Goal: Task Accomplishment & Management: Manage account settings

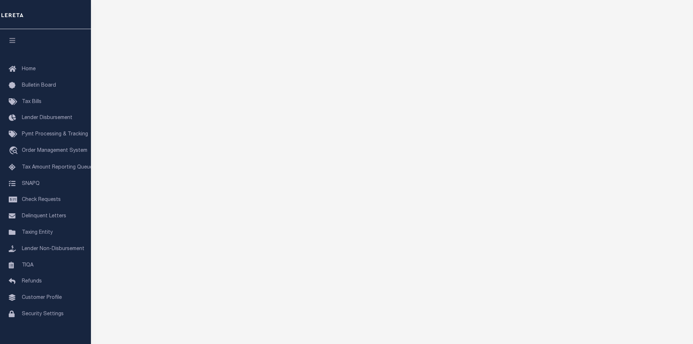
scroll to position [73, 0]
click at [36, 267] on link "TIQA" at bounding box center [45, 265] width 91 height 16
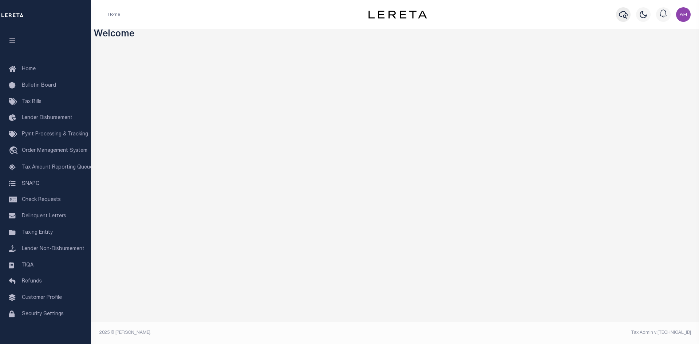
click at [622, 14] on icon "button" at bounding box center [623, 14] width 9 height 9
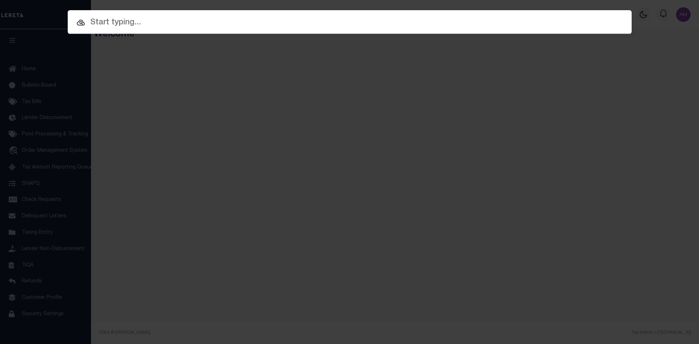
paste input "[US_VEHICLE_IDENTIFICATION_NUMBER]"
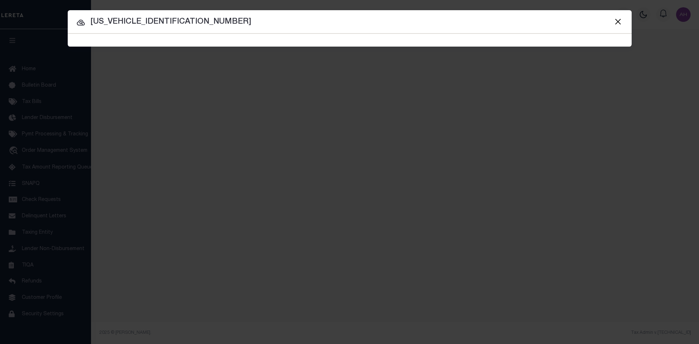
type input "[US_VEHICLE_IDENTIFICATION_NUMBER]"
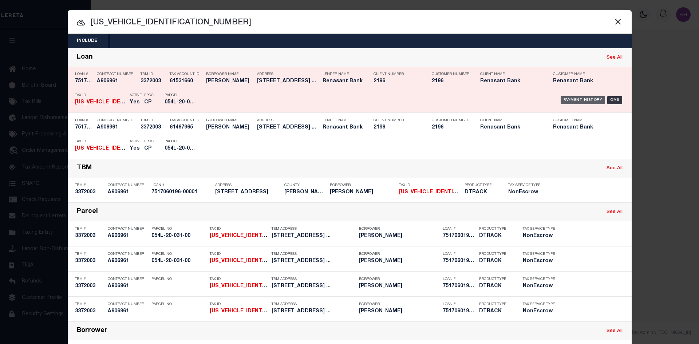
click at [587, 98] on div "Payment History" at bounding box center [582, 100] width 45 height 8
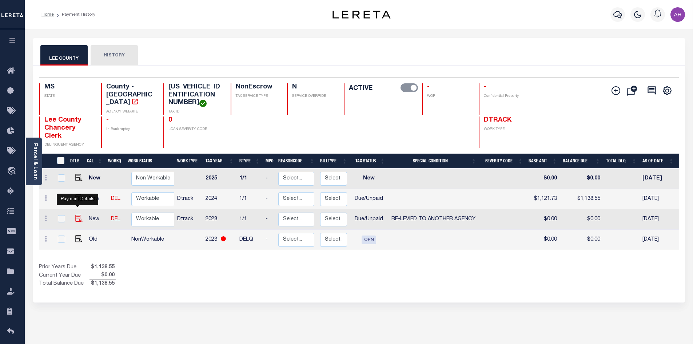
click at [75, 215] on img "" at bounding box center [78, 218] width 7 height 7
checkbox input "true"
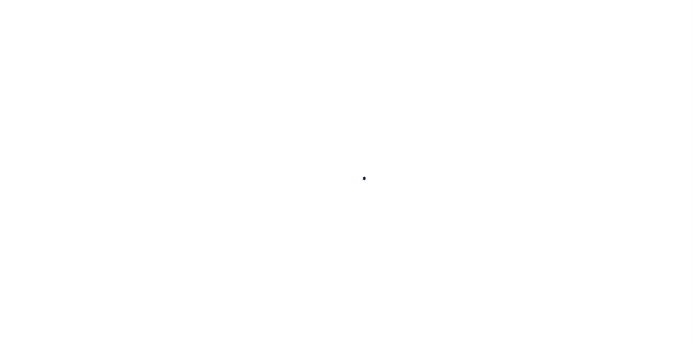
checkbox input "false"
type input "04/30/2025"
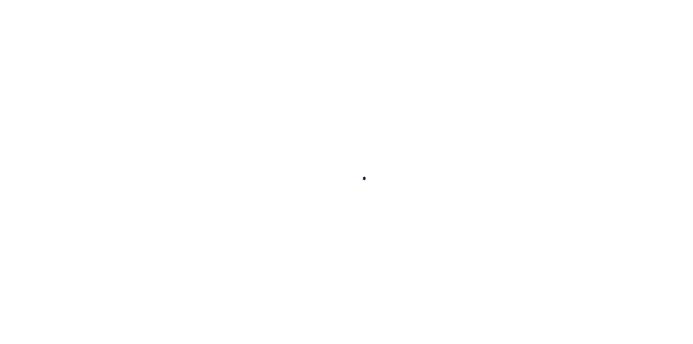
select select "DUE"
select select "31"
type input "0"
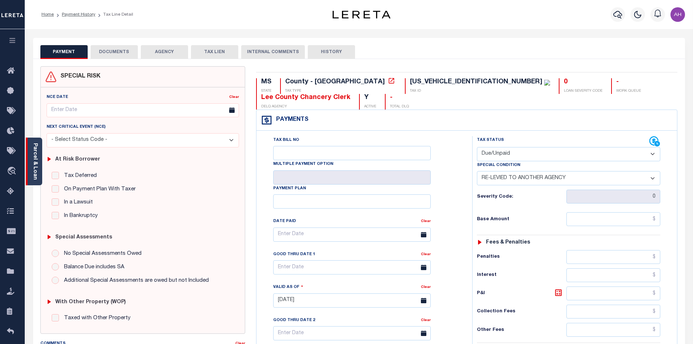
click at [36, 170] on link "Parcel & Loan" at bounding box center [34, 161] width 5 height 37
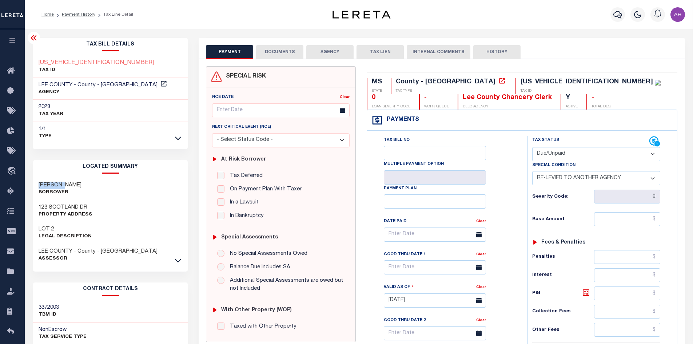
drag, startPoint x: 67, startPoint y: 184, endPoint x: 39, endPoint y: 182, distance: 28.4
click at [39, 182] on h3 "[PERSON_NAME]" at bounding box center [60, 185] width 43 height 7
copy h3 "STANFORD"
click at [593, 49] on div "PAYMENT DOCUMENTS AGENCY DELINQUENT PAYEE TAX LIEN HISTORY" at bounding box center [442, 51] width 472 height 13
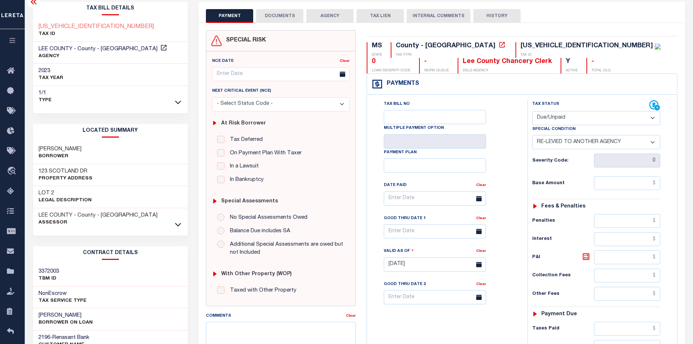
scroll to position [36, 0]
click at [180, 224] on icon at bounding box center [178, 224] width 6 height 4
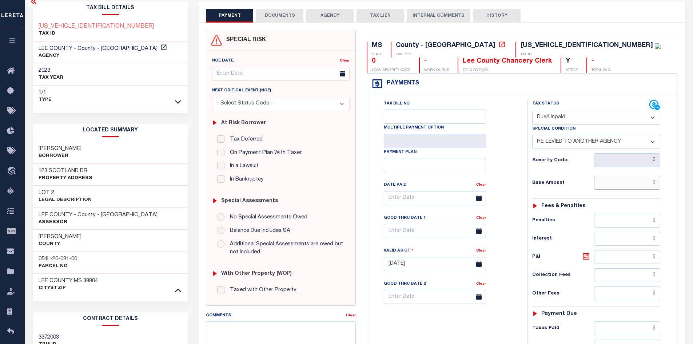
click at [625, 183] on input "text" at bounding box center [627, 183] width 67 height 14
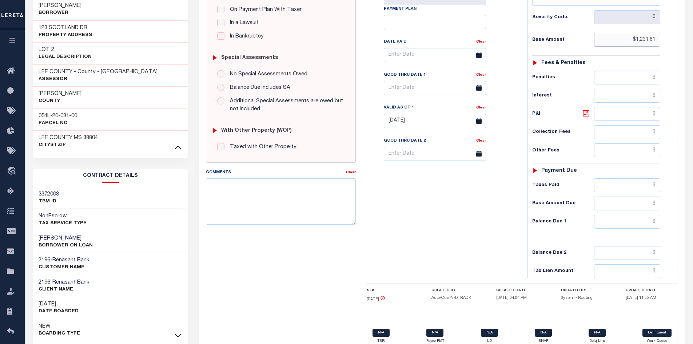
scroll to position [182, 0]
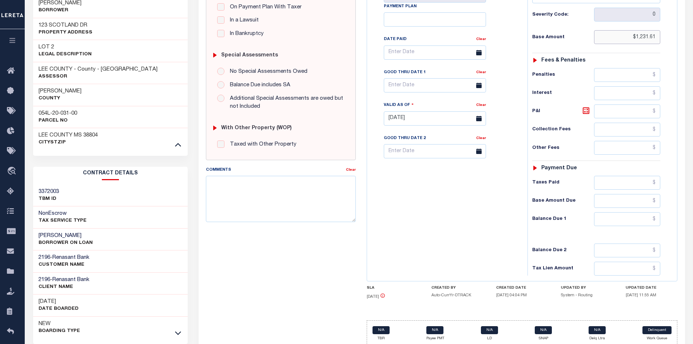
type input "$1,231.61"
type input "[DATE]"
click at [621, 222] on input "text" at bounding box center [627, 219] width 67 height 14
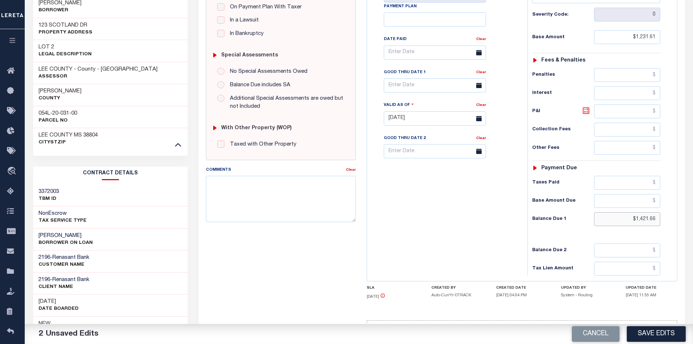
type input "$1,421.66"
click at [585, 112] on icon at bounding box center [586, 110] width 9 height 9
type input "$190.05"
click at [299, 193] on textarea "Comments" at bounding box center [281, 199] width 150 height 46
type textarea "I"
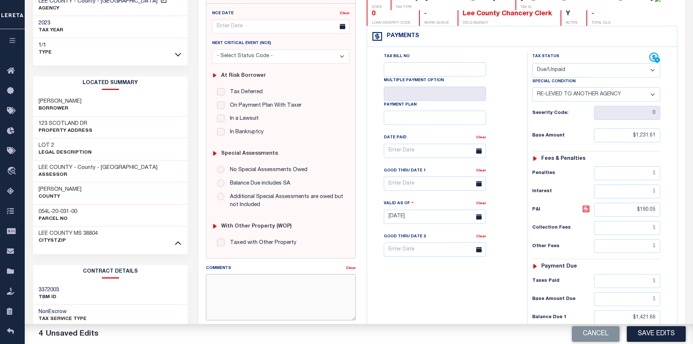
scroll to position [36, 0]
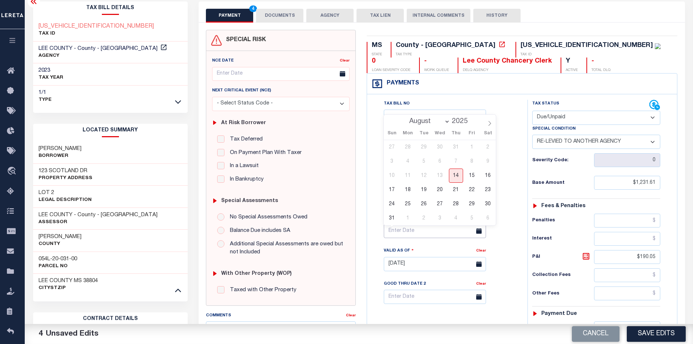
click at [403, 235] on input "text" at bounding box center [435, 231] width 102 height 14
click at [470, 203] on span "29" at bounding box center [472, 204] width 14 height 14
type input "08/29/2025"
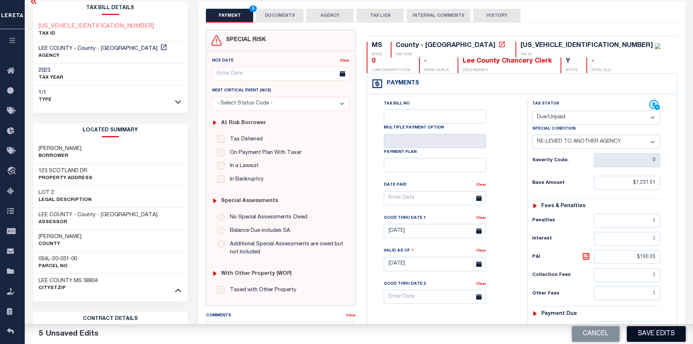
click at [665, 336] on button "Save Edits" at bounding box center [656, 334] width 59 height 16
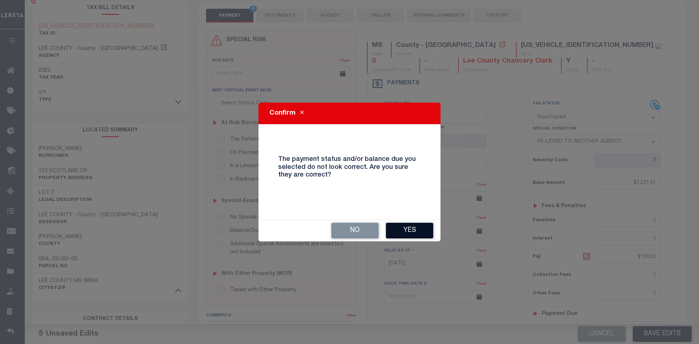
click at [418, 232] on button "Yes" at bounding box center [409, 231] width 47 height 16
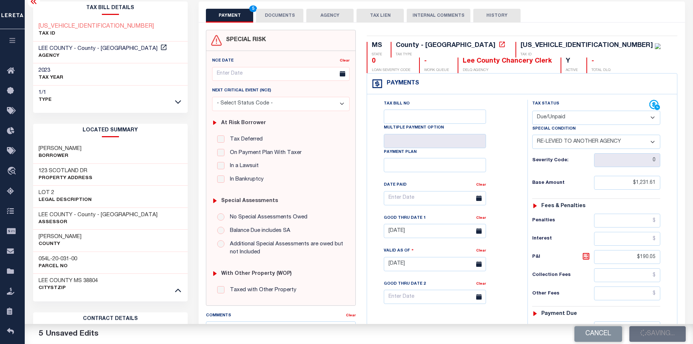
checkbox input "false"
type input "$1,231.61"
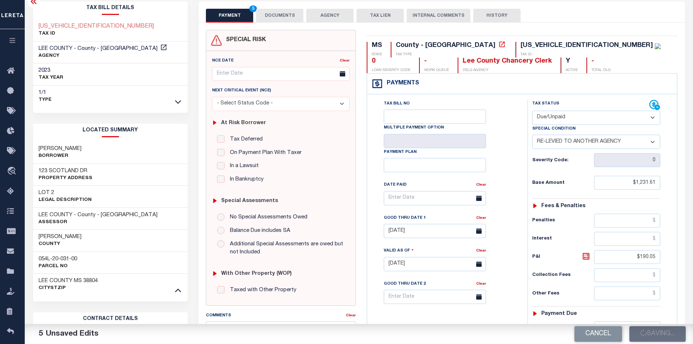
type input "$190.05"
type input "$1,421.66"
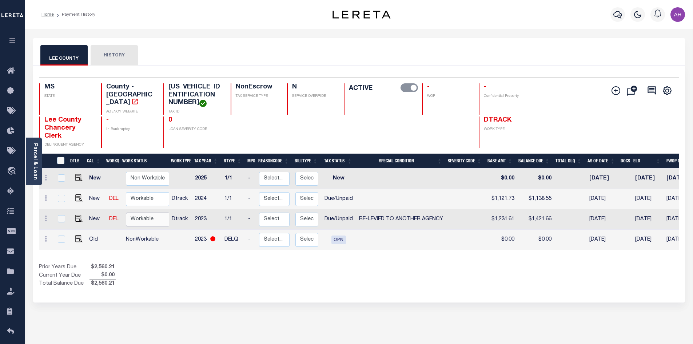
click at [156, 212] on select "Non Workable Workable" at bounding box center [148, 219] width 44 height 14
checkbox input "true"
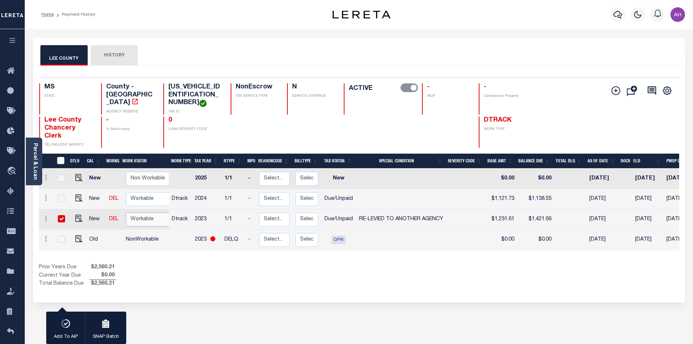
select select "true"
click at [126, 212] on select "Non Workable Workable" at bounding box center [148, 219] width 44 height 14
checkbox input "false"
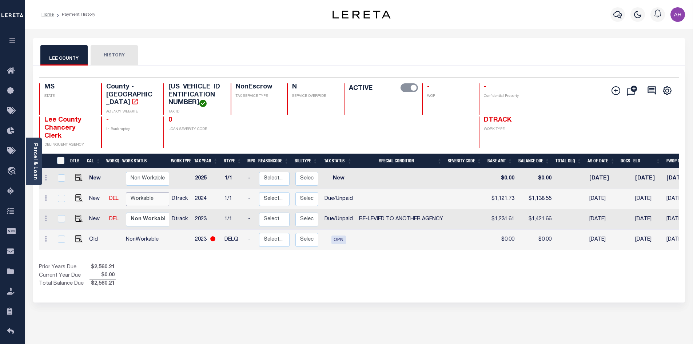
click at [143, 193] on select "Non Workable Workable" at bounding box center [148, 199] width 44 height 14
checkbox input "true"
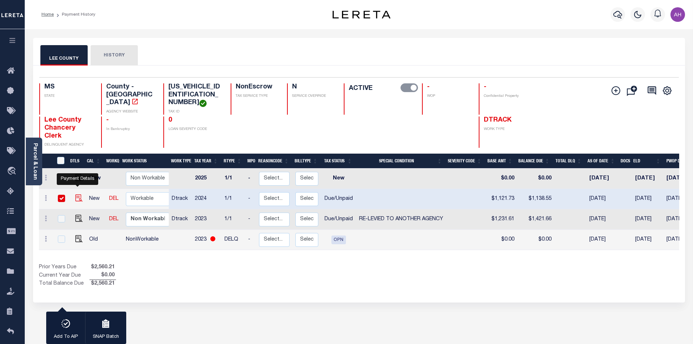
click at [77, 194] on img "" at bounding box center [78, 197] width 7 height 7
checkbox input "false"
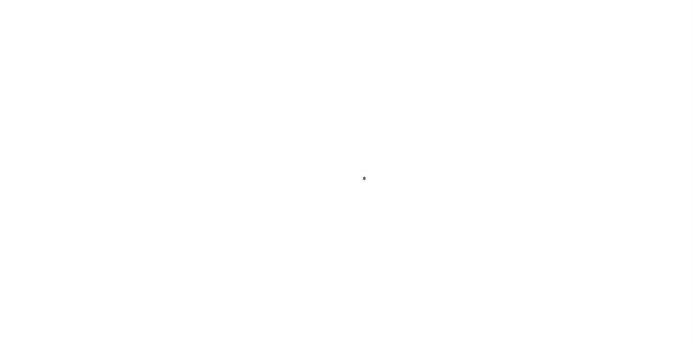
select select "DUE"
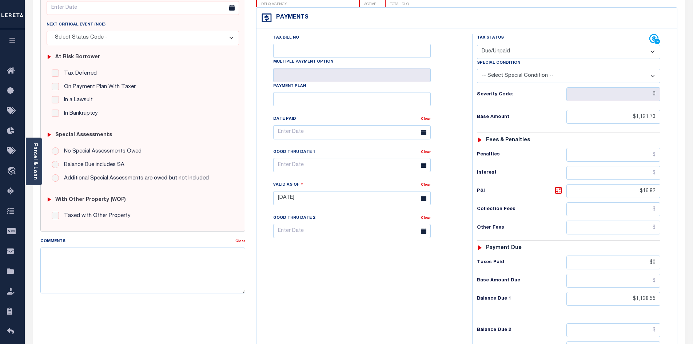
scroll to position [146, 0]
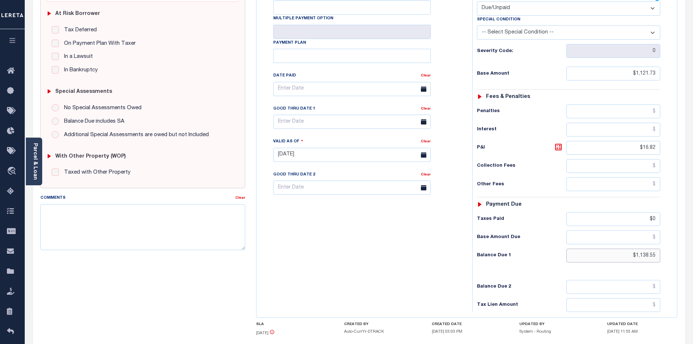
drag, startPoint x: 618, startPoint y: 258, endPoint x: 703, endPoint y: 267, distance: 85.9
click at [693, 267] on html "Home Payment History Tax Line Detail" at bounding box center [346, 130] width 693 height 552
type input "$1,160.99"
type input "[DATE]"
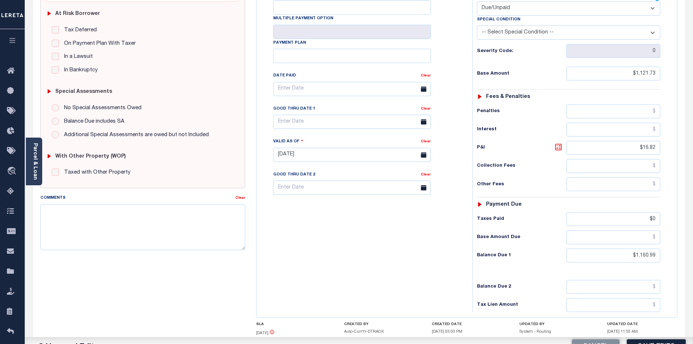
click at [558, 150] on icon at bounding box center [558, 147] width 9 height 9
type input "$39.26"
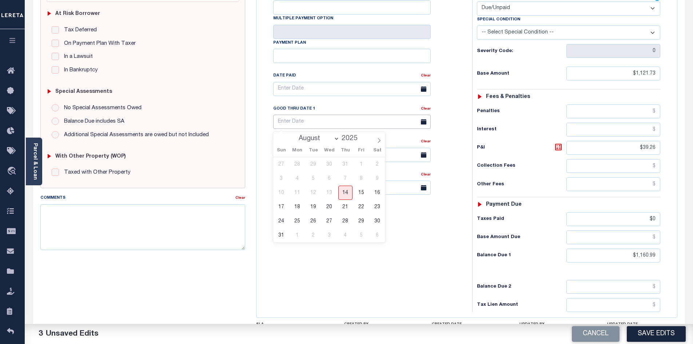
click at [282, 121] on input "text" at bounding box center [352, 122] width 158 height 14
click at [363, 224] on span "29" at bounding box center [361, 221] width 14 height 14
type input "[DATE]"
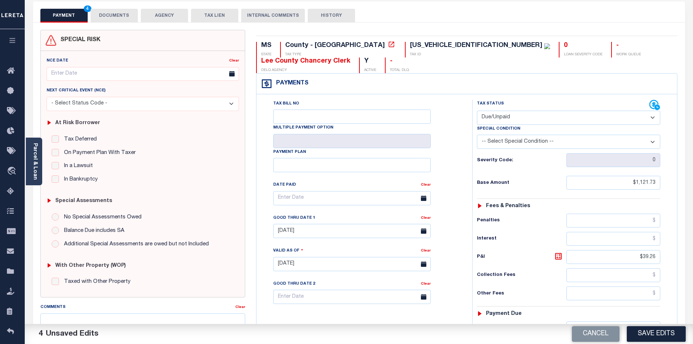
click at [118, 15] on button "DOCUMENTS" at bounding box center [114, 16] width 47 height 14
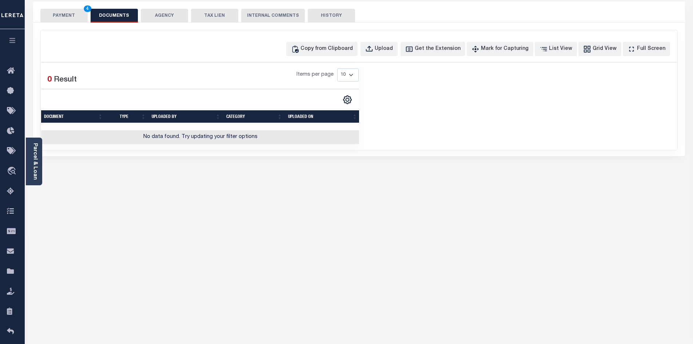
click at [116, 218] on div "PAYMENT 4 DOCUMENTS AGENCY DELINQUENT PAYEE" at bounding box center [359, 228] width 663 height 455
click at [337, 52] on div "Copy from Clipboard" at bounding box center [327, 49] width 52 height 8
select select "POP"
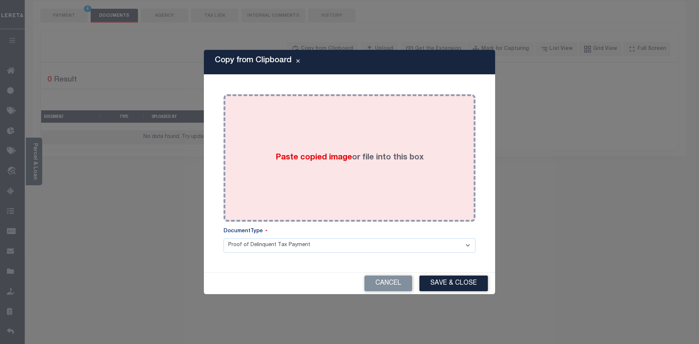
click at [322, 160] on span "Paste copied image" at bounding box center [313, 158] width 76 height 8
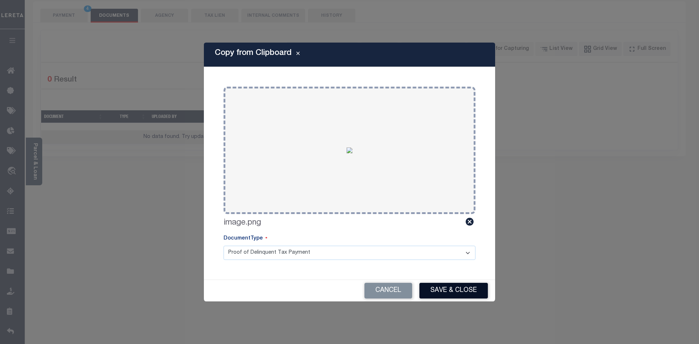
click at [448, 289] on button "Save & Close" at bounding box center [453, 291] width 68 height 16
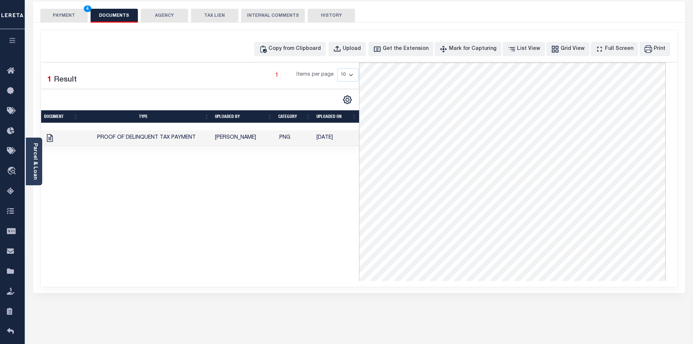
click at [64, 18] on button "PAYMENT 4" at bounding box center [63, 16] width 47 height 14
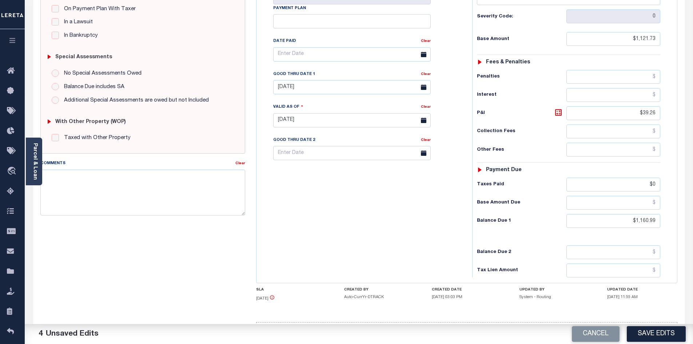
scroll to position [182, 0]
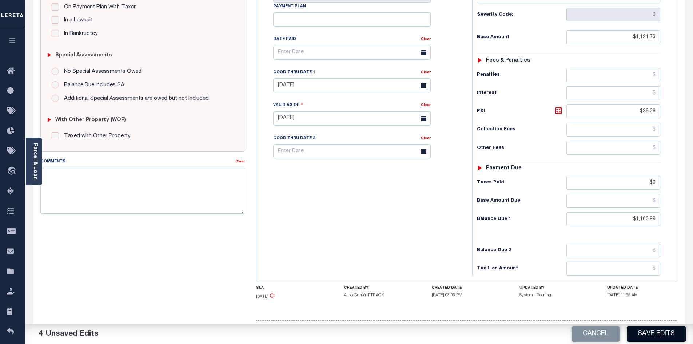
click at [643, 335] on button "Save Edits" at bounding box center [656, 334] width 59 height 16
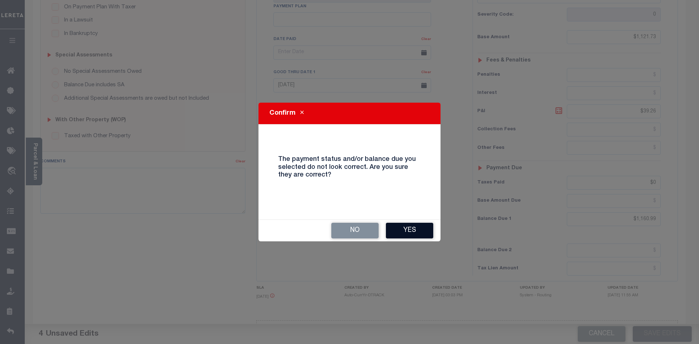
click at [401, 230] on button "Yes" at bounding box center [409, 231] width 47 height 16
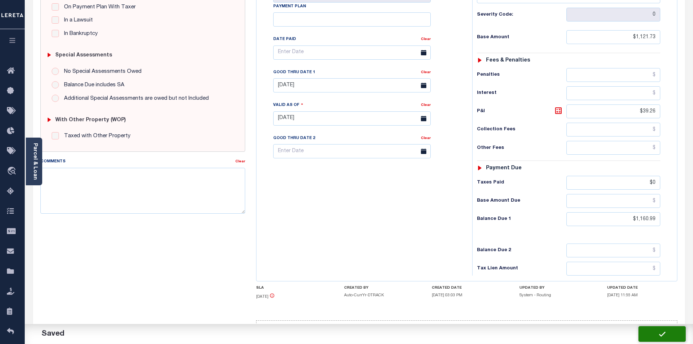
checkbox input "false"
type input "$1,121.73"
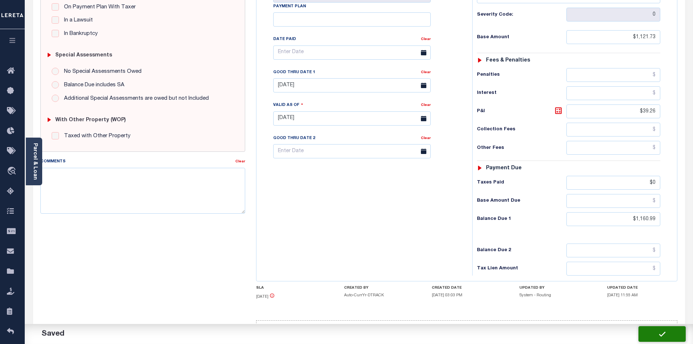
type input "$39.26"
type input "$0"
type input "$1,160.99"
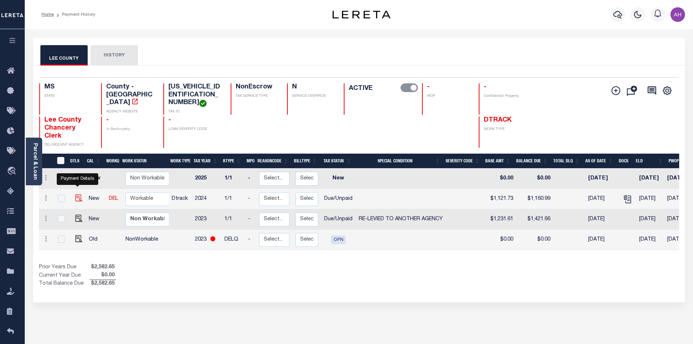
click at [77, 194] on img "" at bounding box center [78, 197] width 7 height 7
checkbox input "true"
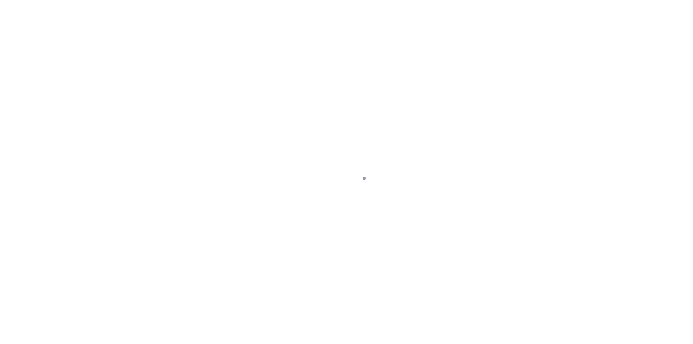
select select "DUE"
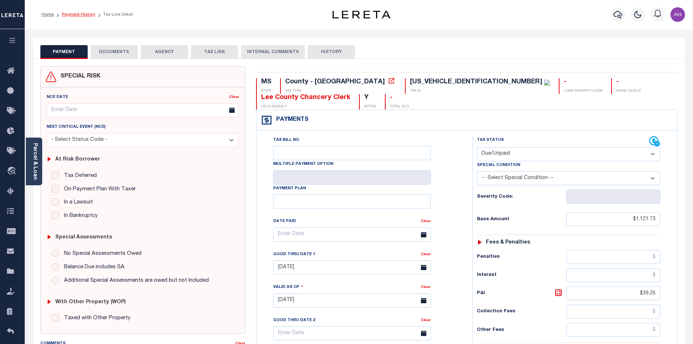
click at [82, 13] on link "Payment History" at bounding box center [78, 14] width 33 height 4
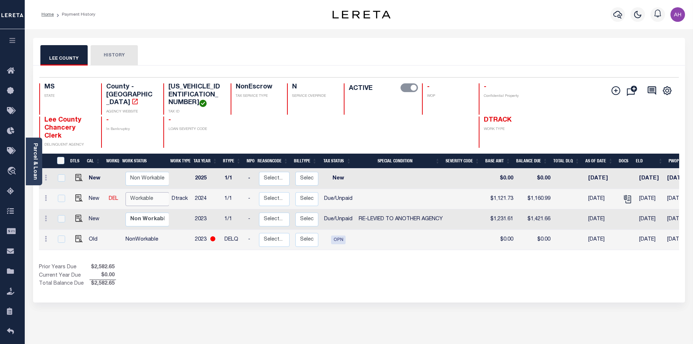
click at [144, 192] on select "Non Workable Workable" at bounding box center [148, 199] width 44 height 14
checkbox input "true"
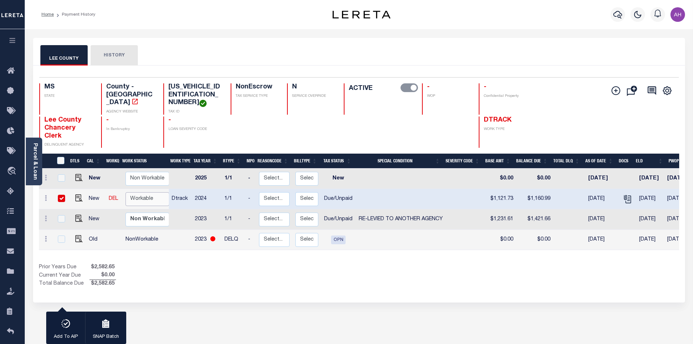
select select "true"
click at [126, 192] on select "Non Workable Workable" at bounding box center [148, 199] width 44 height 14
checkbox input "false"
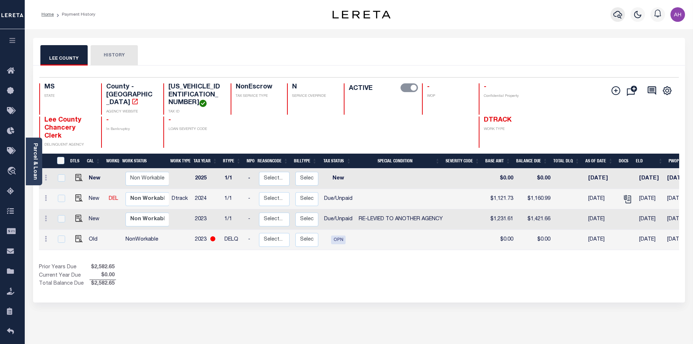
click at [617, 15] on icon "button" at bounding box center [617, 14] width 9 height 9
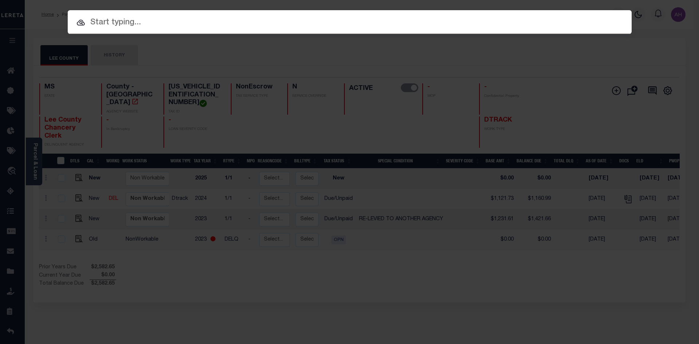
paste input "2712023330005"
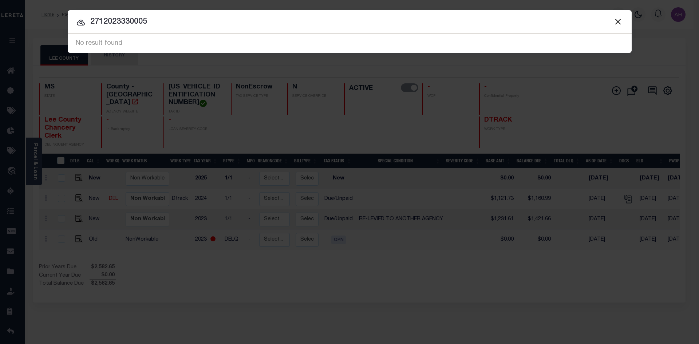
drag, startPoint x: 158, startPoint y: 24, endPoint x: 68, endPoint y: 12, distance: 90.6
click at [68, 12] on div "Include Loans TBM Customers Borrowers Payments (Lender Non-Disb) Payments (Lend…" at bounding box center [350, 31] width 564 height 43
paste input "-120-23 33"
type input "27-120-23 33 0005"
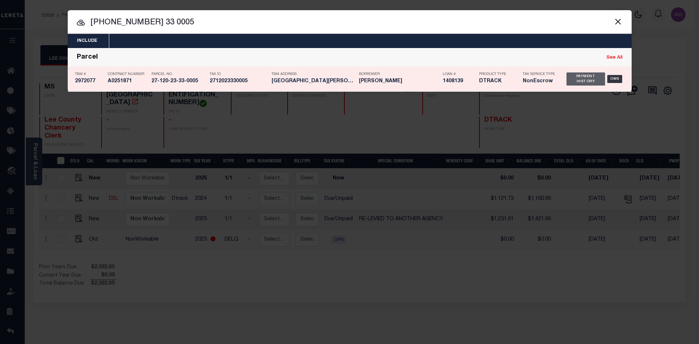
click at [593, 82] on div "Payment History" at bounding box center [585, 78] width 39 height 13
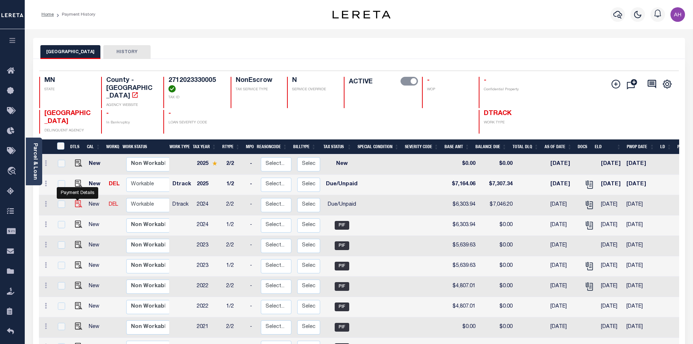
click at [80, 200] on img "" at bounding box center [78, 203] width 7 height 7
checkbox input "true"
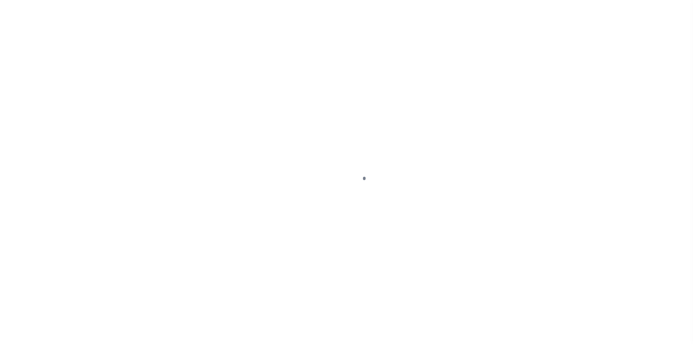
select select "DUE"
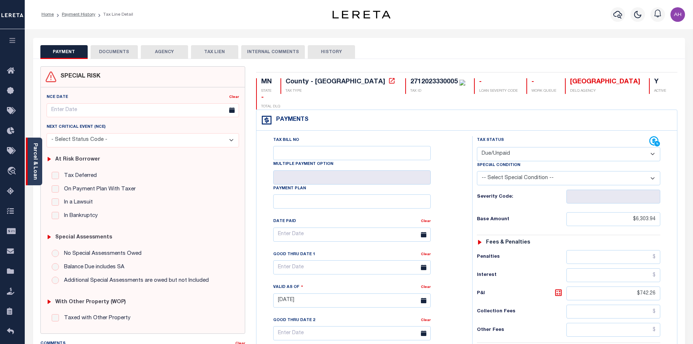
click at [33, 164] on link "Parcel & Loan" at bounding box center [34, 161] width 5 height 37
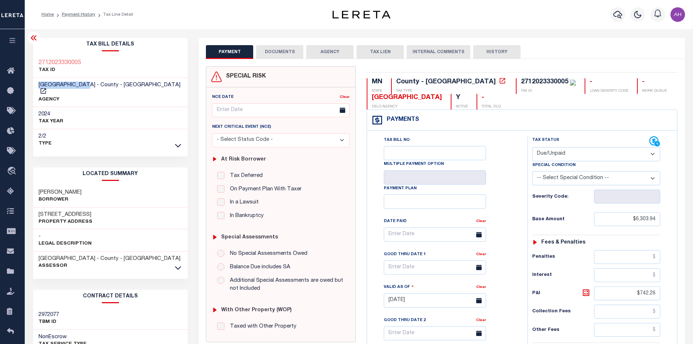
drag, startPoint x: 36, startPoint y: 83, endPoint x: 90, endPoint y: 84, distance: 53.9
click at [90, 84] on div "HENNEPIN COUNTY - County - MN AGENCY" at bounding box center [110, 92] width 155 height 29
copy span "[GEOGRAPHIC_DATA]"
click at [178, 264] on icon at bounding box center [178, 268] width 6 height 8
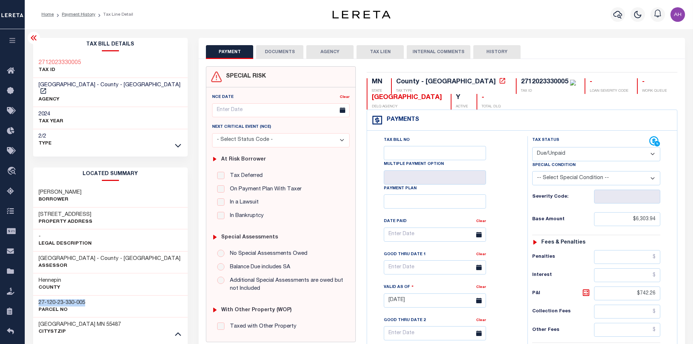
drag, startPoint x: 91, startPoint y: 297, endPoint x: 108, endPoint y: 309, distance: 21.2
click at [36, 295] on div "27-120-23-330-005 Parcel No" at bounding box center [110, 306] width 155 height 22
copy h3 "27-120-23-330-005"
click at [180, 142] on icon at bounding box center [178, 146] width 6 height 8
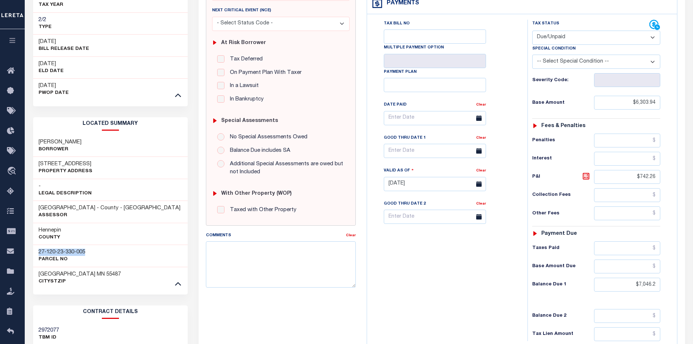
scroll to position [146, 0]
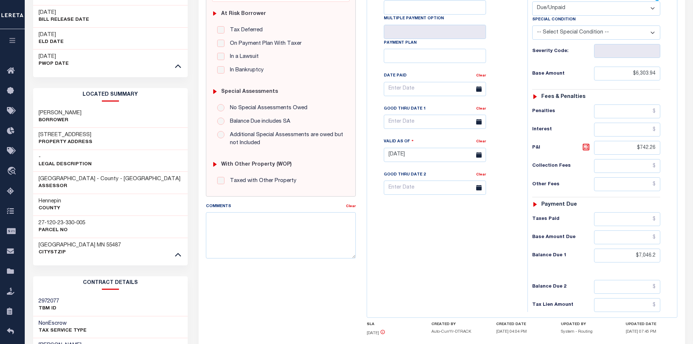
click at [231, 285] on div "SPECIAL RISK NCE Date Clear - Select Status Code -" at bounding box center [280, 155] width 161 height 469
drag, startPoint x: 621, startPoint y: 253, endPoint x: 689, endPoint y: 255, distance: 68.8
click at [689, 255] on div "PAYMENT DOCUMENTS AGENCY DELINQUENT PAYEE" at bounding box center [441, 189] width 497 height 594
type input "$7,136.53"
type input "[DATE]"
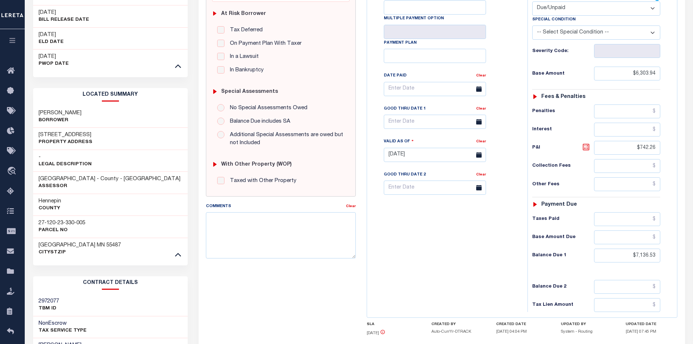
click at [585, 146] on icon at bounding box center [586, 147] width 7 height 7
type input "$832.59"
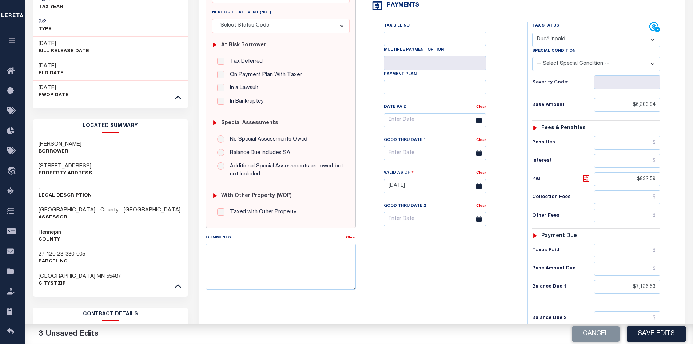
scroll to position [73, 0]
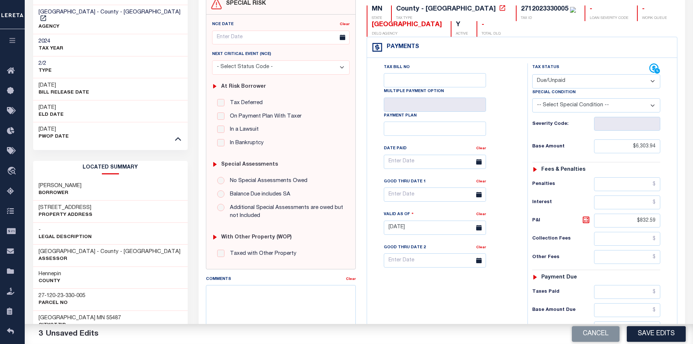
click at [576, 106] on select "-- Select Special Condition -- 3RD PARTY TAX LIEN AGENCY TAX LIEN (A.K.A Inside…" at bounding box center [596, 105] width 128 height 14
click at [412, 288] on div "Tax Bill No Multiple Payment Option Payment Plan Clear" at bounding box center [445, 223] width 153 height 321
click at [405, 198] on input "text" at bounding box center [435, 194] width 102 height 14
click at [470, 292] on span "29" at bounding box center [472, 294] width 14 height 14
type input "08/29/2025"
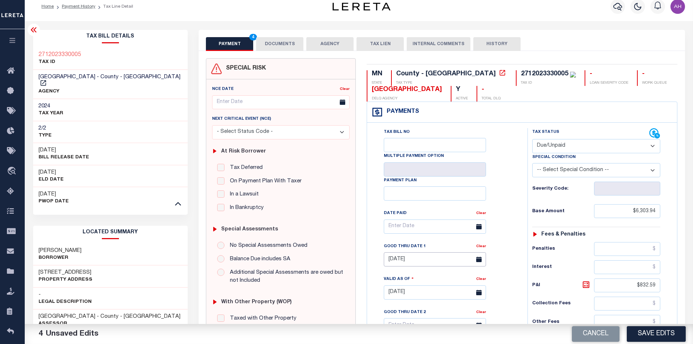
scroll to position [0, 0]
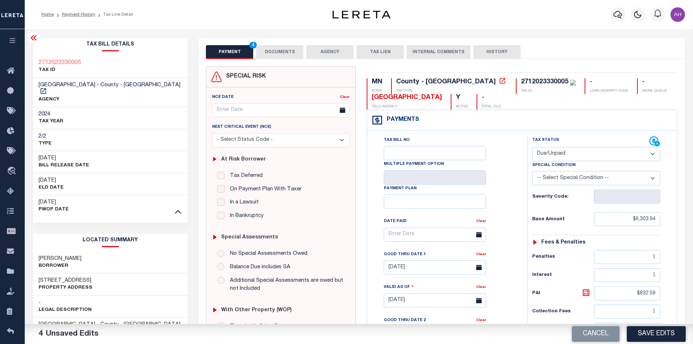
click at [289, 55] on button "DOCUMENTS" at bounding box center [279, 52] width 47 height 14
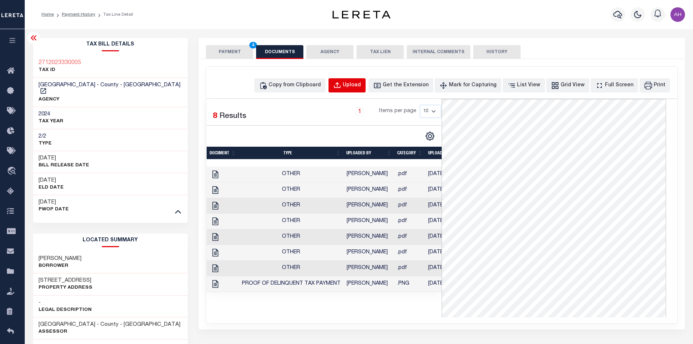
click at [345, 84] on button "Upload" at bounding box center [347, 85] width 37 height 14
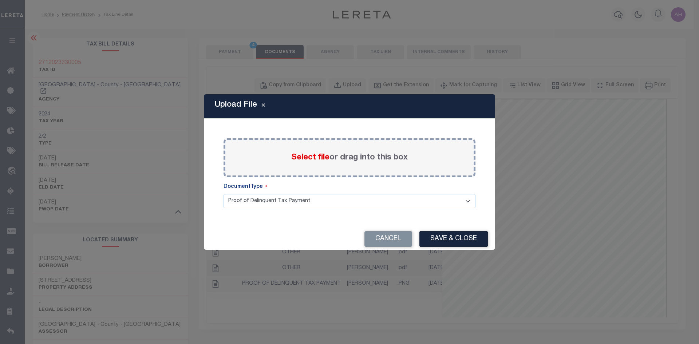
click at [312, 163] on label "Select file or drag into this box" at bounding box center [349, 158] width 116 height 12
click at [0, 0] on input "Select file or drag into this box" at bounding box center [0, 0] width 0 height 0
drag, startPoint x: 387, startPoint y: 240, endPoint x: 372, endPoint y: 216, distance: 28.8
click at [387, 240] on button "Cancel" at bounding box center [388, 239] width 48 height 16
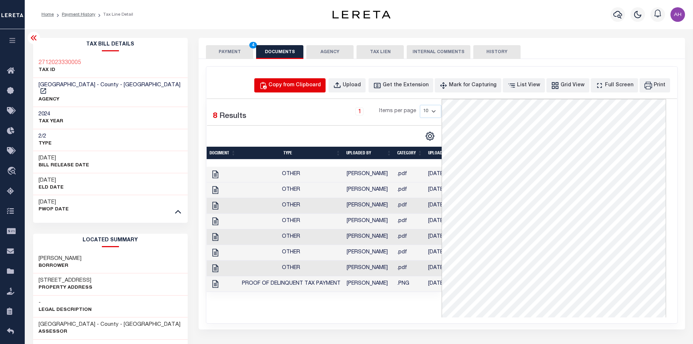
click at [307, 84] on div "Copy from Clipboard" at bounding box center [295, 86] width 52 height 8
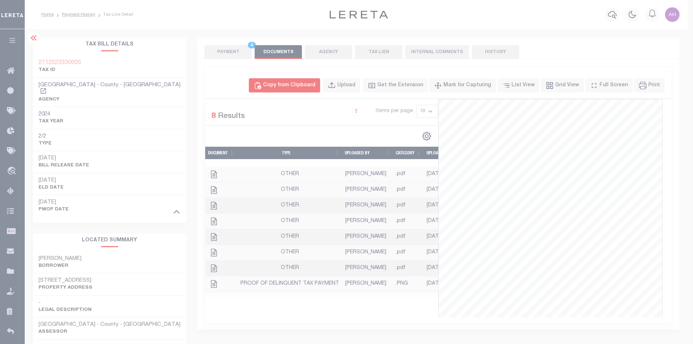
select select "POP"
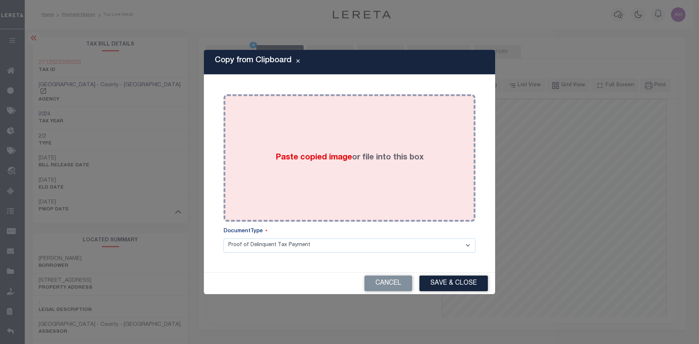
click at [371, 154] on label "Paste copied image or file into this box" at bounding box center [349, 158] width 148 height 12
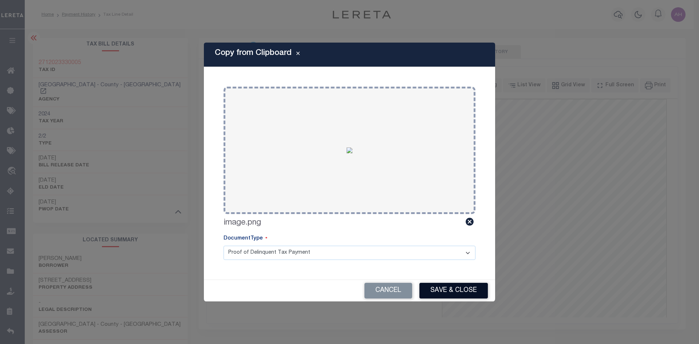
click at [461, 291] on button "Save & Close" at bounding box center [453, 291] width 68 height 16
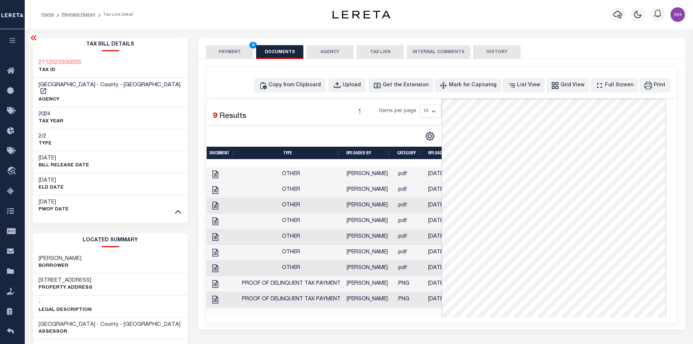
click at [226, 49] on button "PAYMENT 4" at bounding box center [229, 52] width 47 height 14
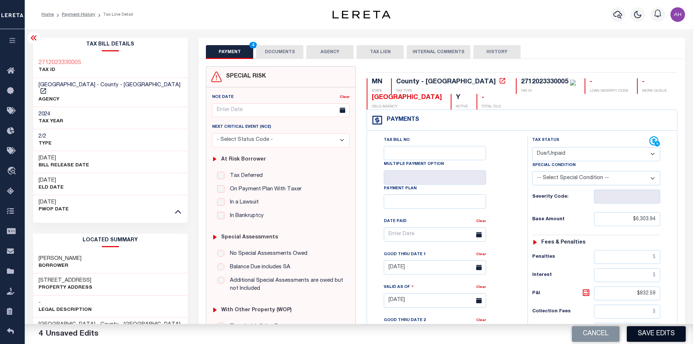
click at [656, 332] on button "Save Edits" at bounding box center [656, 334] width 59 height 16
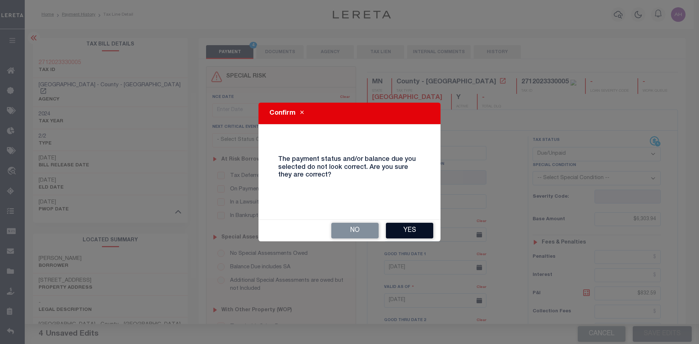
click at [404, 234] on button "Yes" at bounding box center [409, 231] width 47 height 16
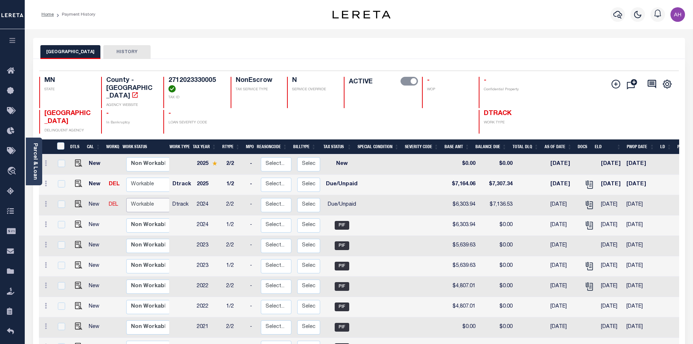
drag, startPoint x: 141, startPoint y: 199, endPoint x: 144, endPoint y: 202, distance: 4.1
click at [141, 199] on select "Non Workable Workable" at bounding box center [148, 205] width 44 height 14
checkbox input "true"
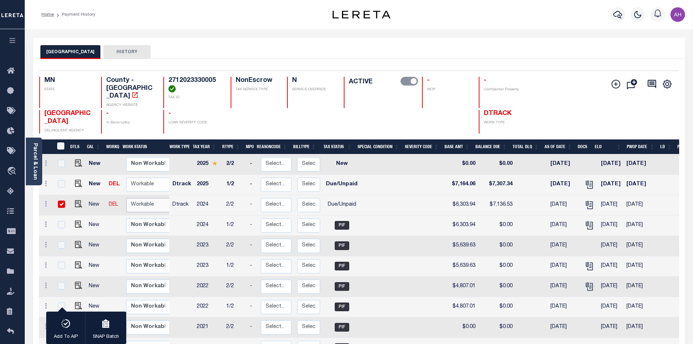
select select "true"
click at [126, 198] on select "Non Workable Workable" at bounding box center [148, 205] width 44 height 14
checkbox input "false"
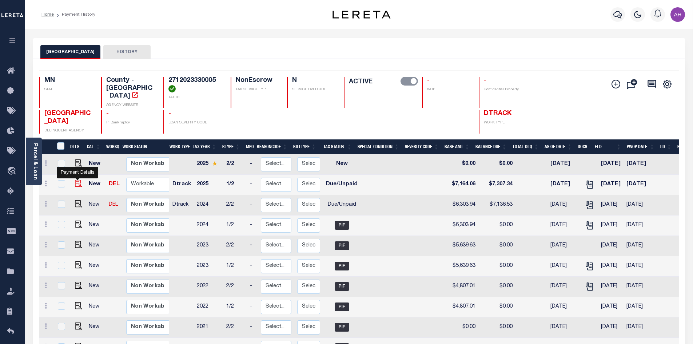
click at [79, 180] on img "" at bounding box center [78, 183] width 7 height 7
checkbox input "true"
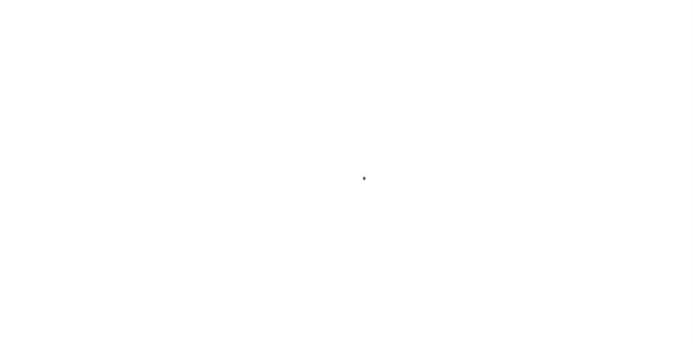
select select "DUE"
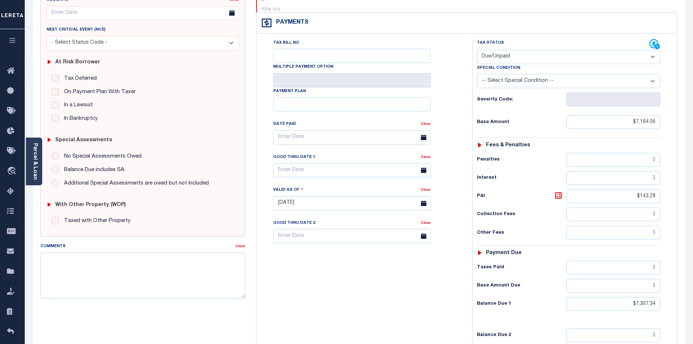
scroll to position [109, 0]
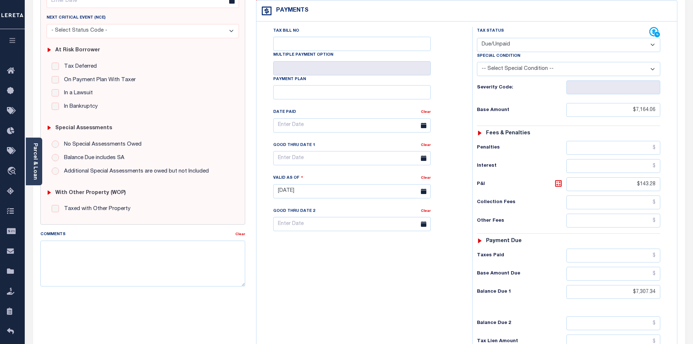
click at [350, 300] on div "Tax Bill No Multiple Payment Option Payment Plan Clear" at bounding box center [362, 187] width 208 height 321
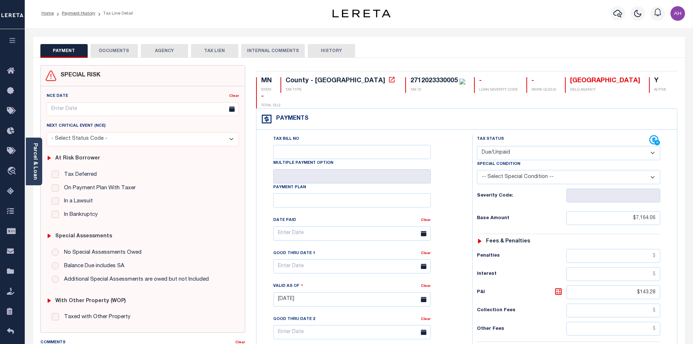
scroll to position [0, 0]
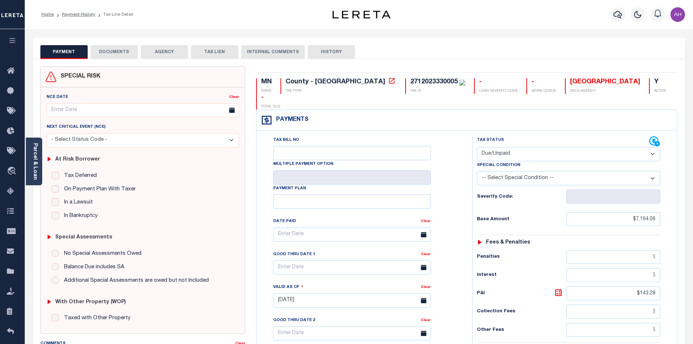
click at [501, 53] on div "PAYMENT DOCUMENTS AGENCY DELINQUENT PAYEE TAX LIEN HISTORY" at bounding box center [358, 51] width 637 height 13
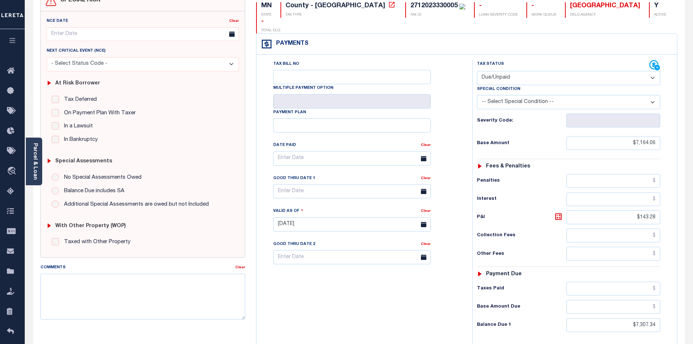
scroll to position [109, 0]
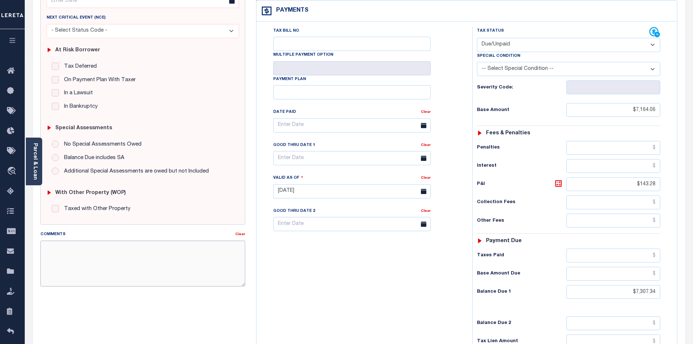
click at [115, 273] on textarea "Comments" at bounding box center [142, 263] width 205 height 46
type textarea "A"
type textarea "amount has not changed since last updated on [DATE] - ah"
type input "[DATE]"
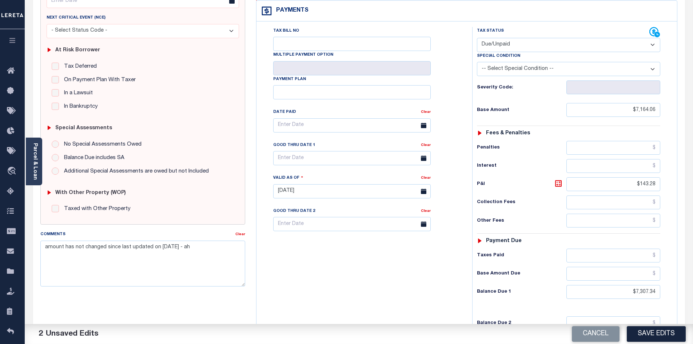
click at [245, 66] on div "NCE Date Clear Next Critical Event (NCE)" at bounding box center [143, 101] width 204 height 246
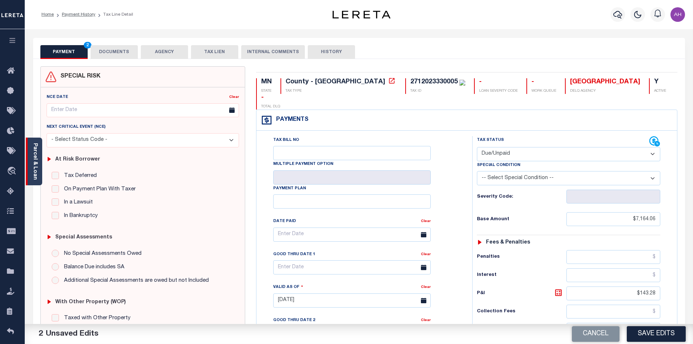
click at [36, 158] on link "Parcel & Loan" at bounding box center [34, 161] width 5 height 37
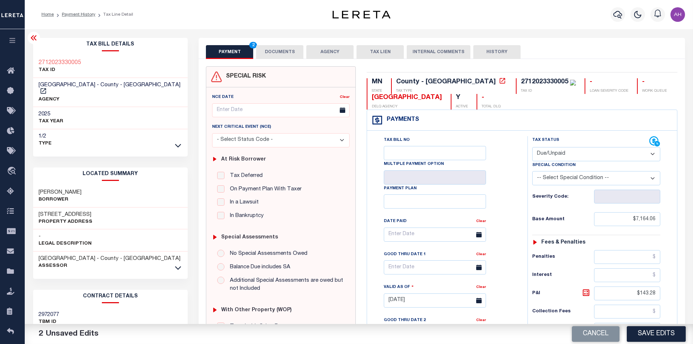
click at [570, 152] on select "- Select Status Code - Open Due/Unpaid Paid Incomplete No Tax Due Internal Refu…" at bounding box center [596, 154] width 128 height 14
select select "PYD"
click at [532, 147] on select "- Select Status Code - Open Due/Unpaid Paid Incomplete No Tax Due Internal Refu…" at bounding box center [596, 154] width 128 height 14
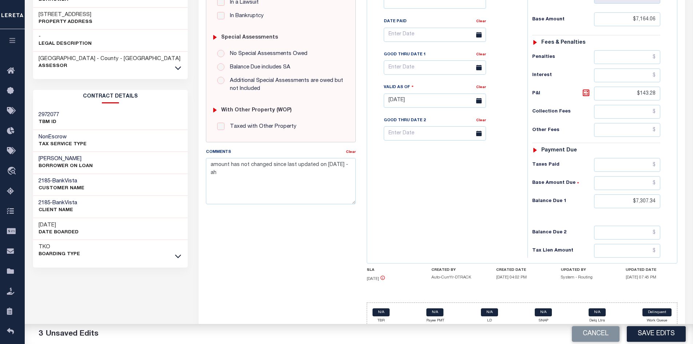
scroll to position [208, 0]
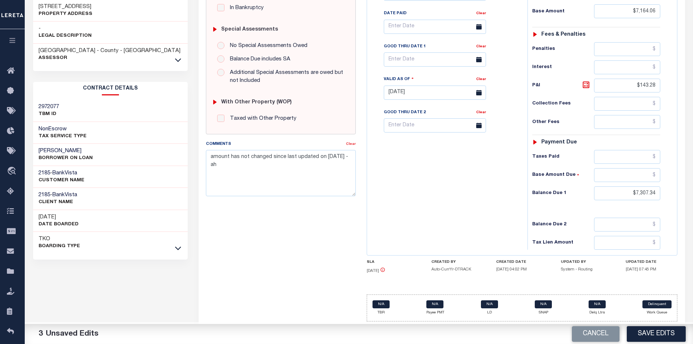
click at [350, 142] on link "Clear" at bounding box center [351, 144] width 10 height 4
drag, startPoint x: 625, startPoint y: 195, endPoint x: 695, endPoint y: 199, distance: 69.6
click at [693, 199] on html "Home Payment History Tax Line Detail" at bounding box center [346, 68] width 693 height 552
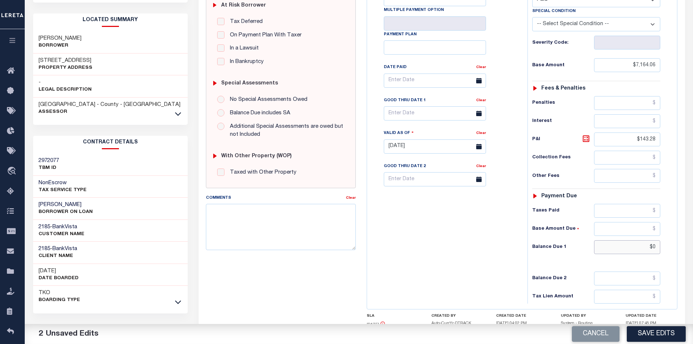
scroll to position [136, 0]
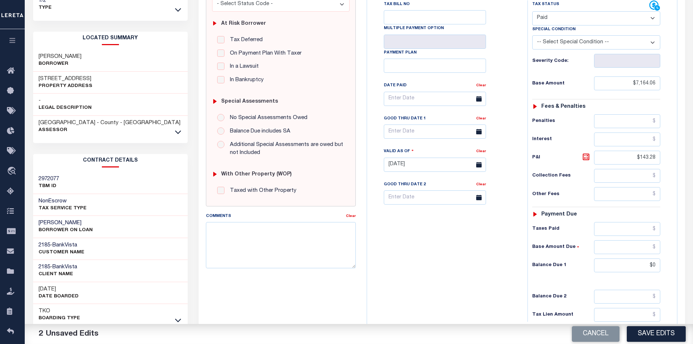
type input "$0.00"
drag, startPoint x: 228, startPoint y: 283, endPoint x: 232, endPoint y: 283, distance: 4.0
click at [228, 283] on div "SPECIAL RISK NCE Date Clear - Select Status Code -" at bounding box center [280, 165] width 161 height 469
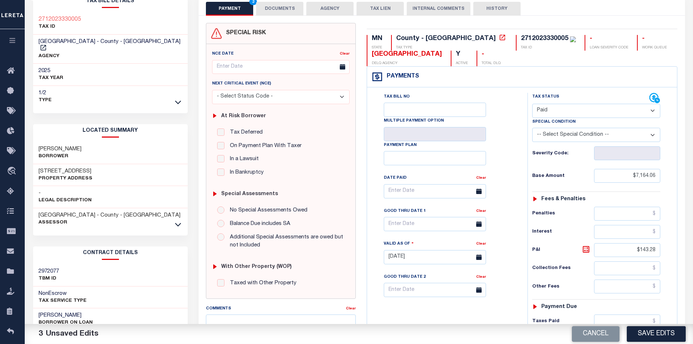
scroll to position [0, 0]
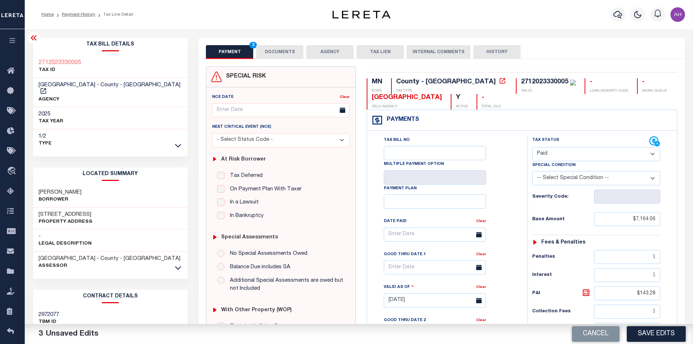
click at [290, 53] on button "DOCUMENTS" at bounding box center [279, 52] width 47 height 14
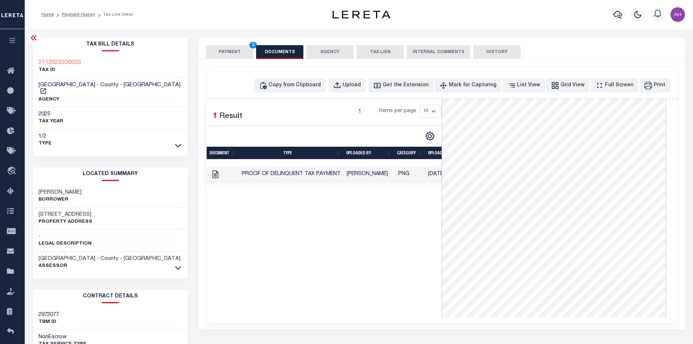
scroll to position [107, 0]
click at [309, 88] on div "Copy from Clipboard" at bounding box center [295, 86] width 52 height 8
select select "POP"
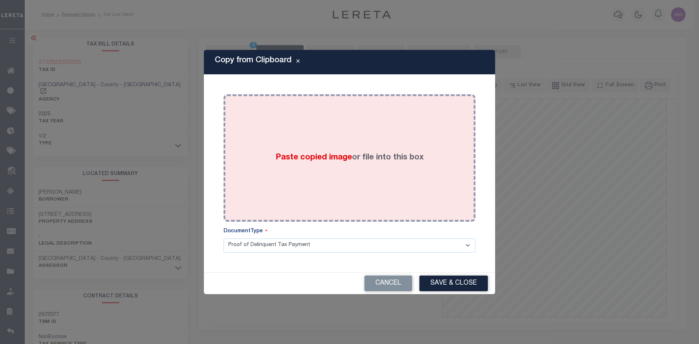
click at [322, 152] on div "Paste copied image or file into this box" at bounding box center [349, 158] width 241 height 116
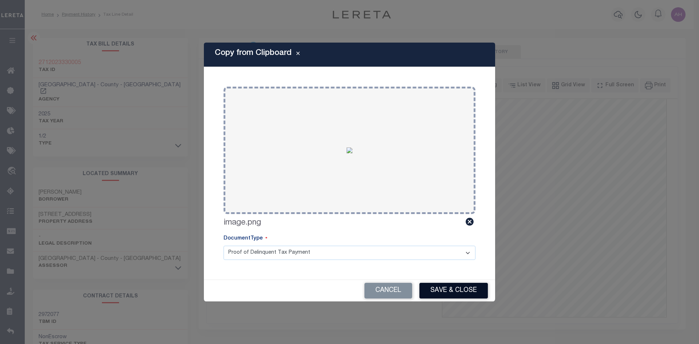
click at [461, 291] on button "Save & Close" at bounding box center [453, 291] width 68 height 16
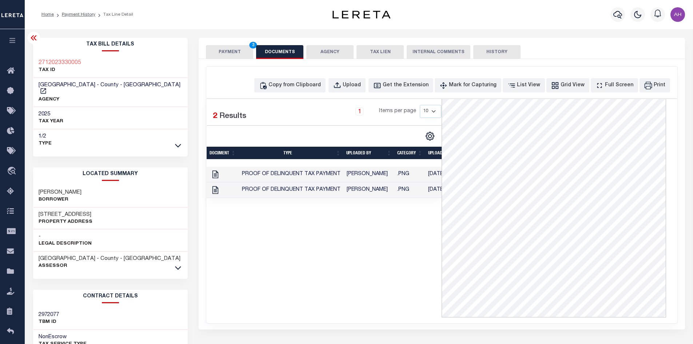
click at [237, 49] on button "PAYMENT 3" at bounding box center [229, 52] width 47 height 14
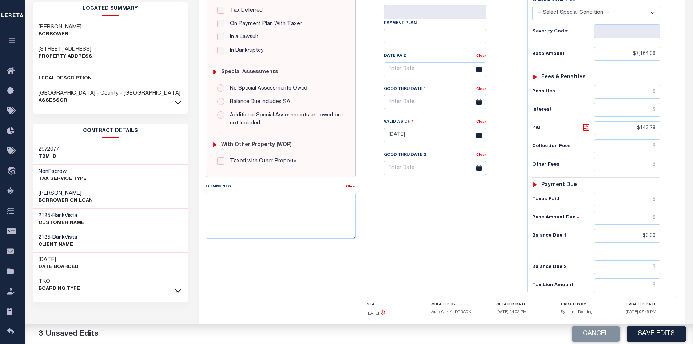
scroll to position [206, 0]
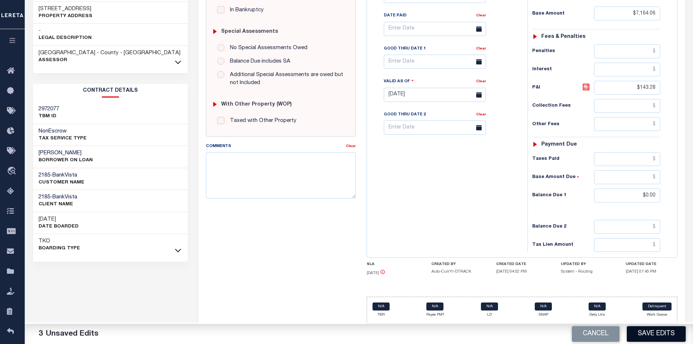
click at [676, 334] on button "Save Edits" at bounding box center [656, 334] width 59 height 16
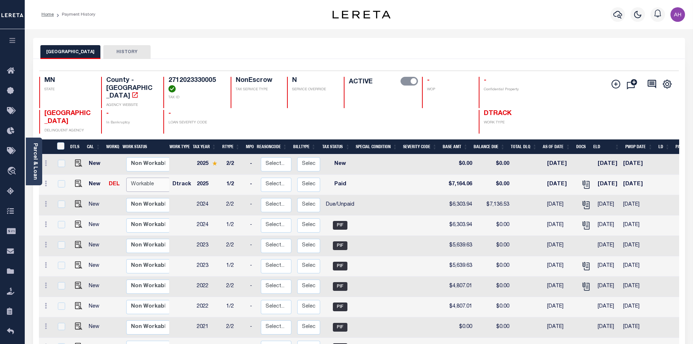
click at [138, 178] on select "Non Workable Workable" at bounding box center [148, 185] width 44 height 14
checkbox input "true"
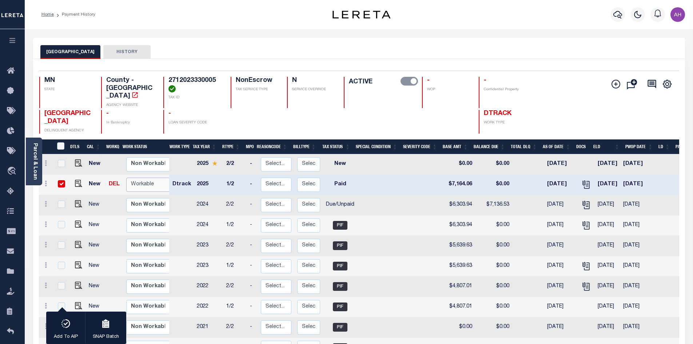
select select "true"
click at [126, 178] on select "Non Workable Workable" at bounding box center [148, 185] width 44 height 14
checkbox input "false"
